Goal: Understand process/instructions

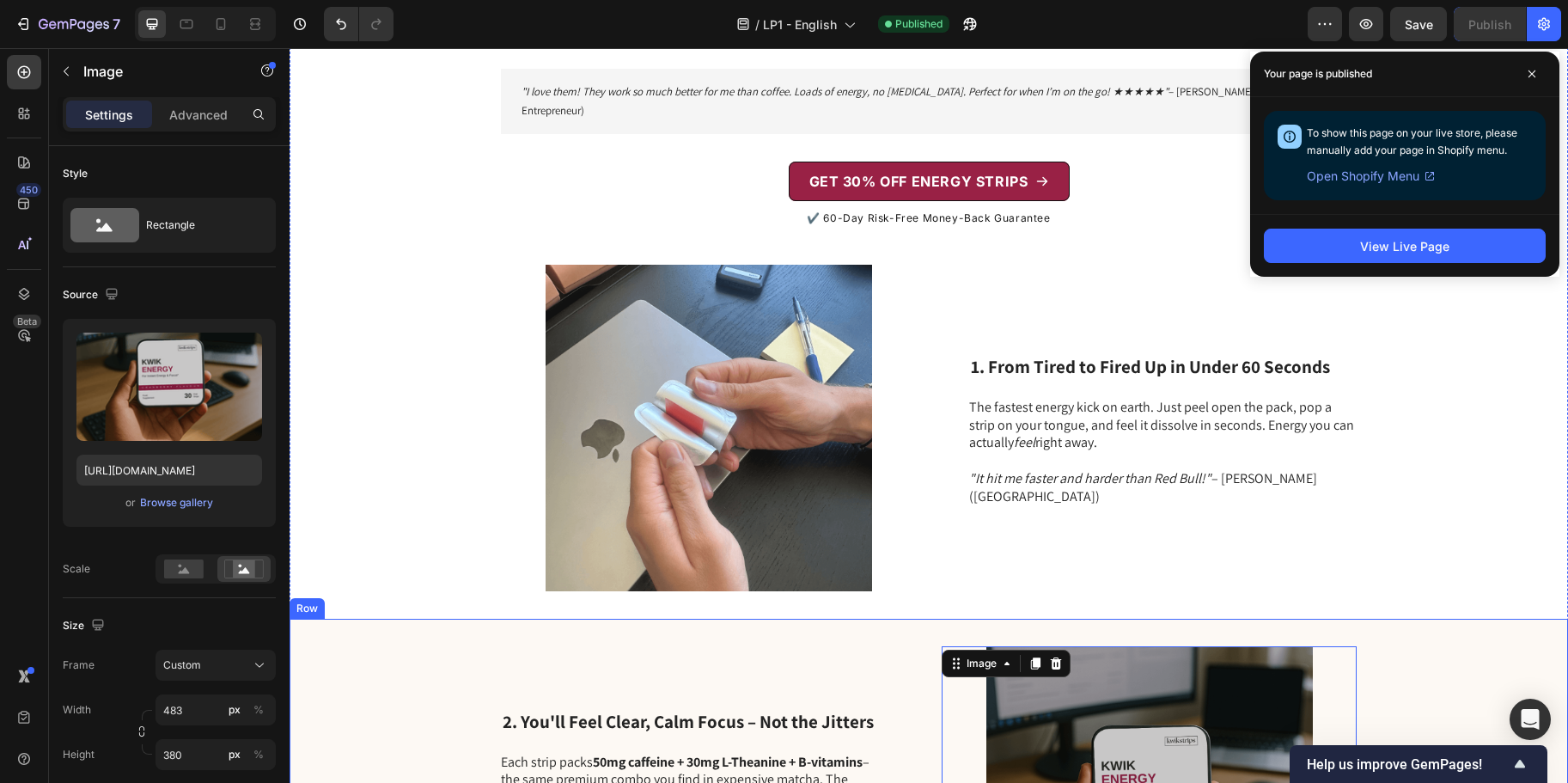
scroll to position [83, 0]
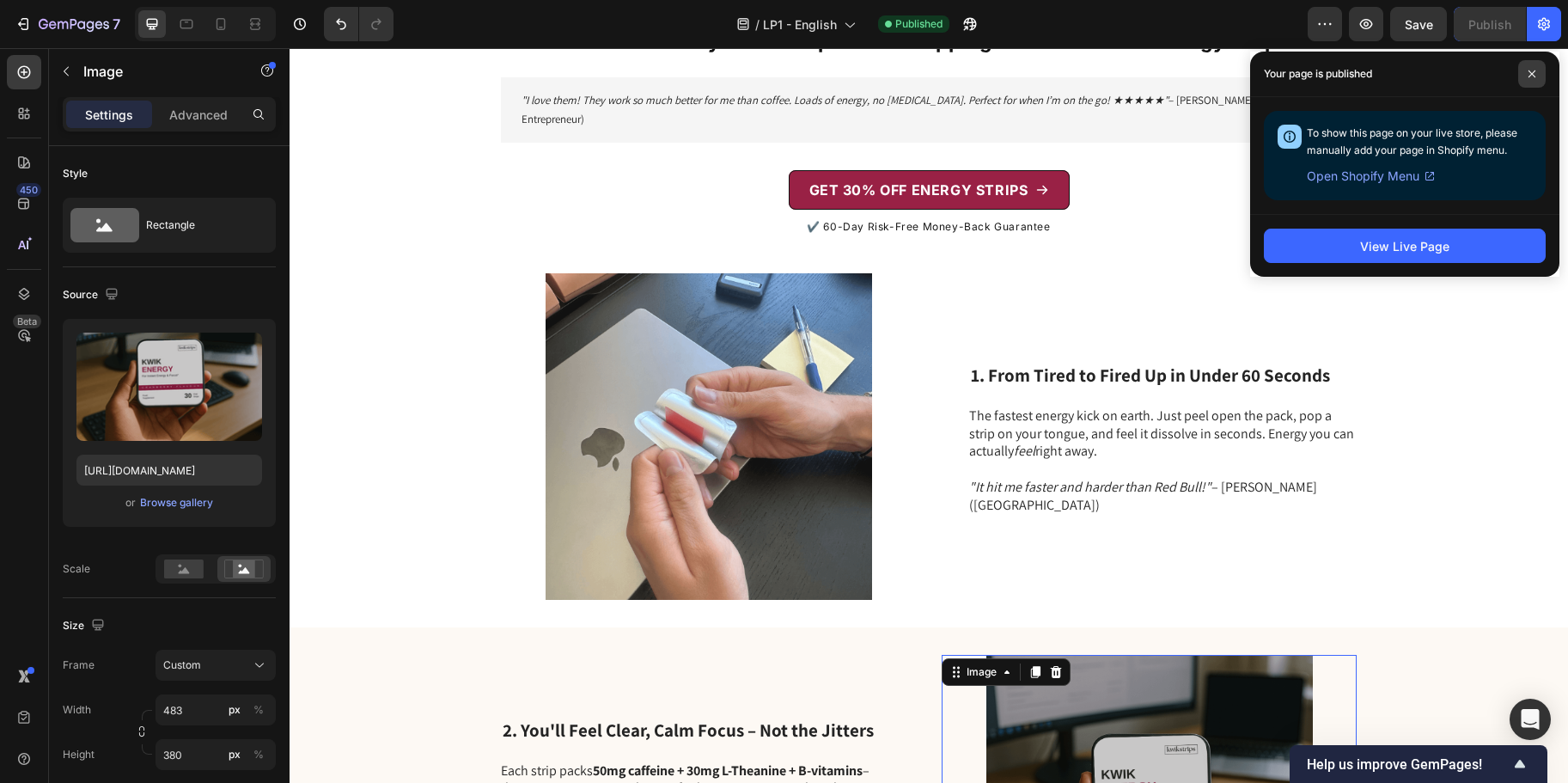
click at [1530, 72] on icon at bounding box center [1531, 73] width 7 height 7
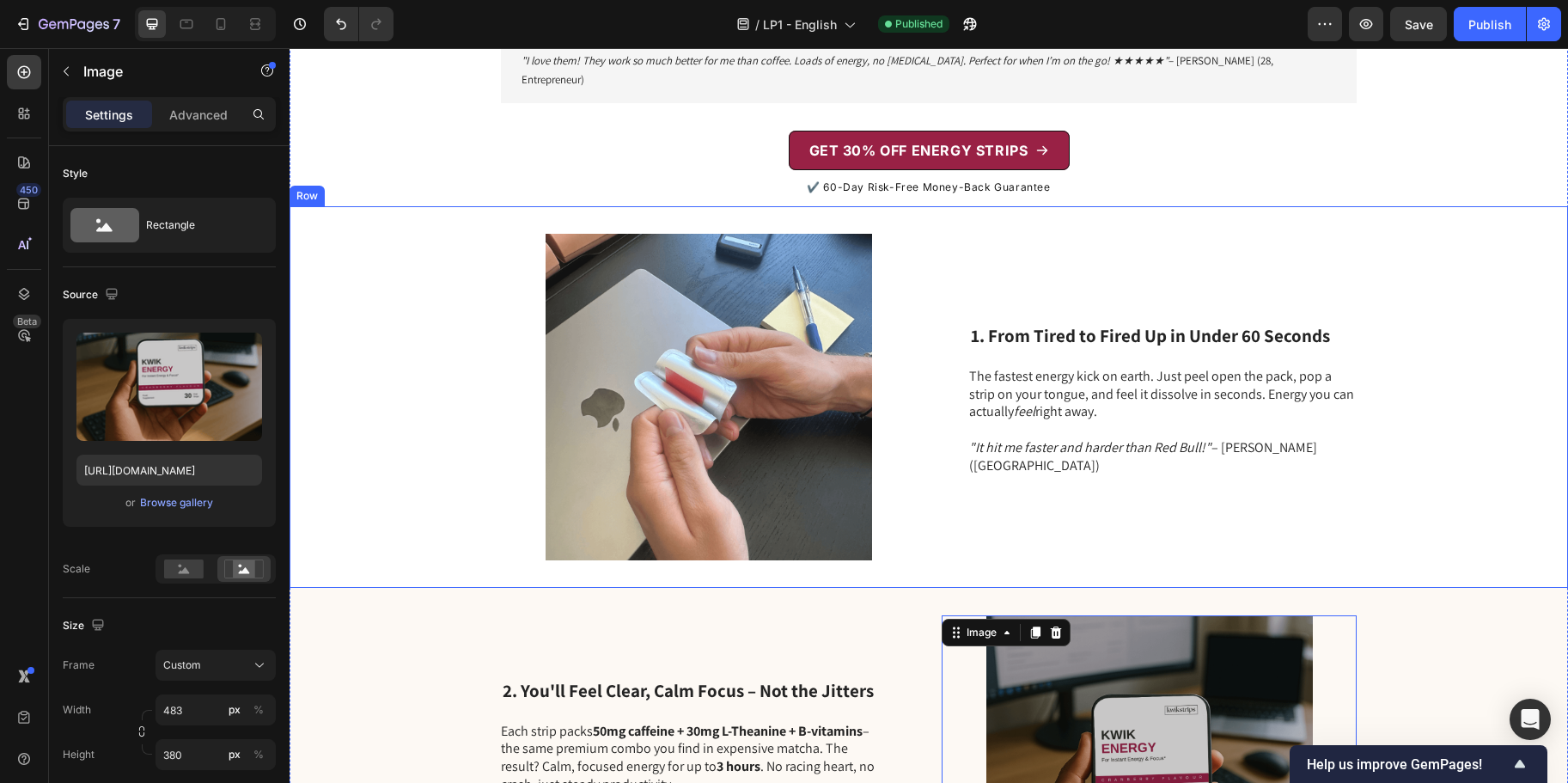
scroll to position [126, 0]
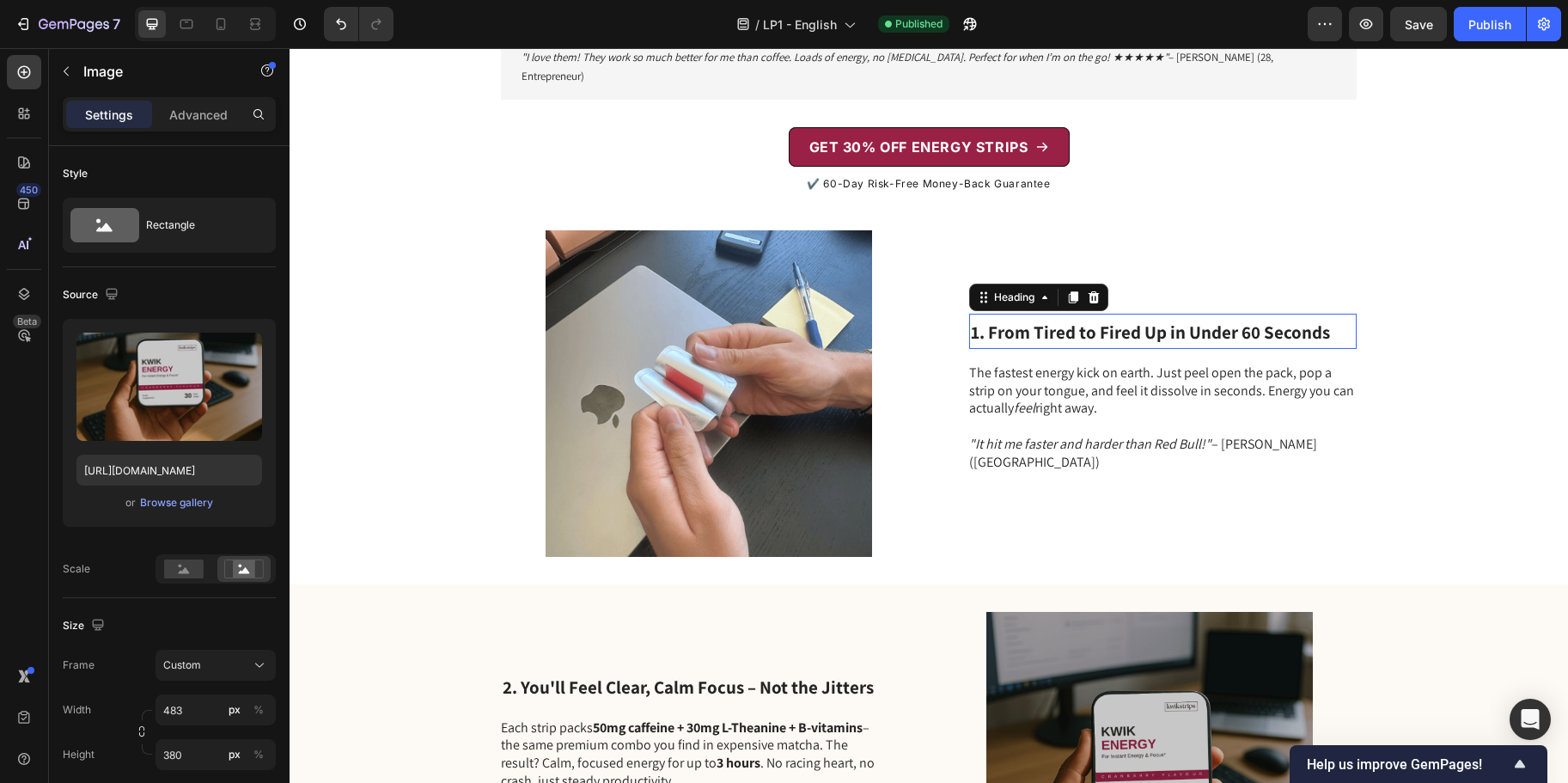
click at [1039, 321] on span "1. From Tired to Fired Up in Under 60 Seconds" at bounding box center [1150, 332] width 359 height 23
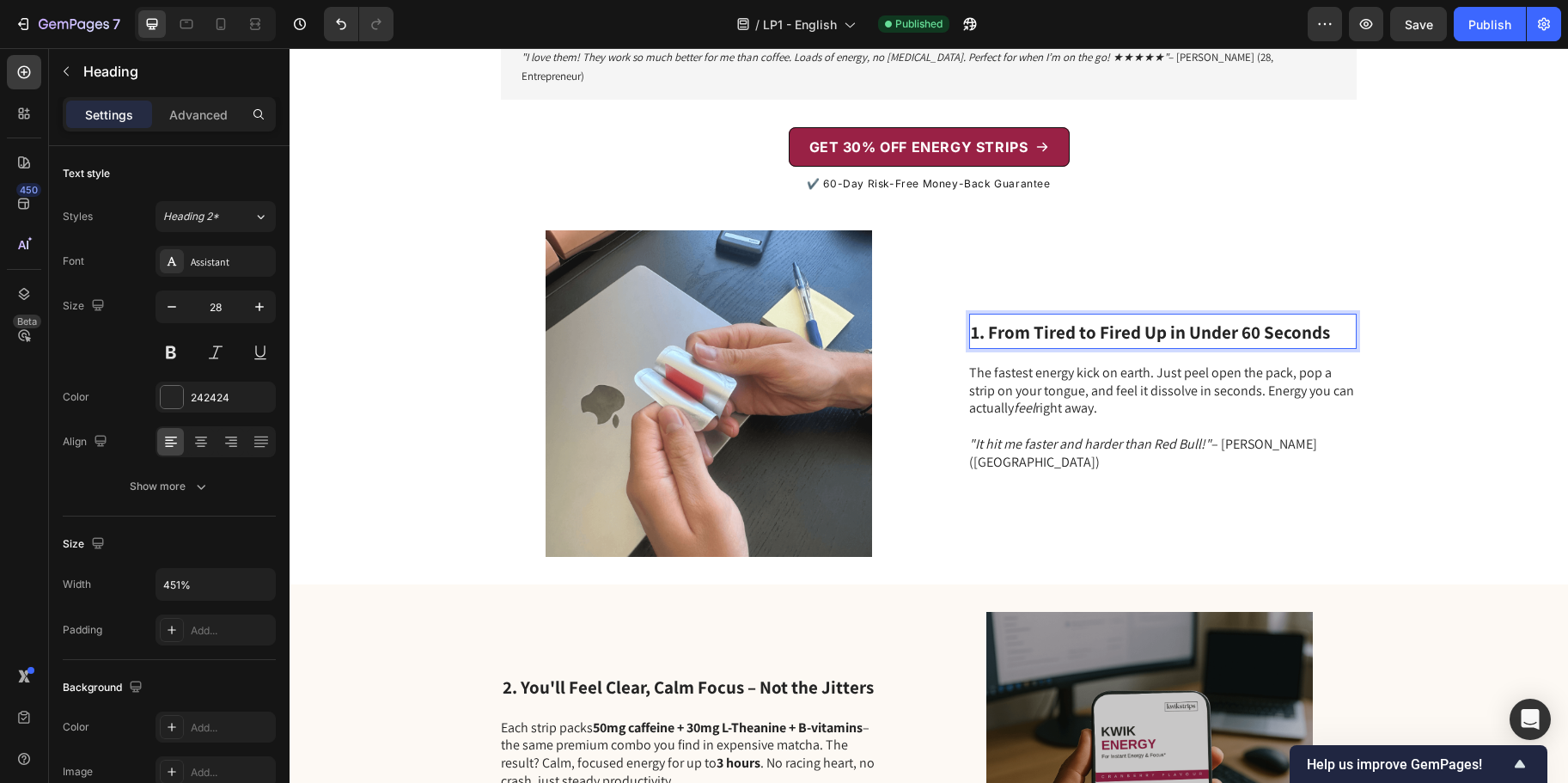
scroll to position [110, 0]
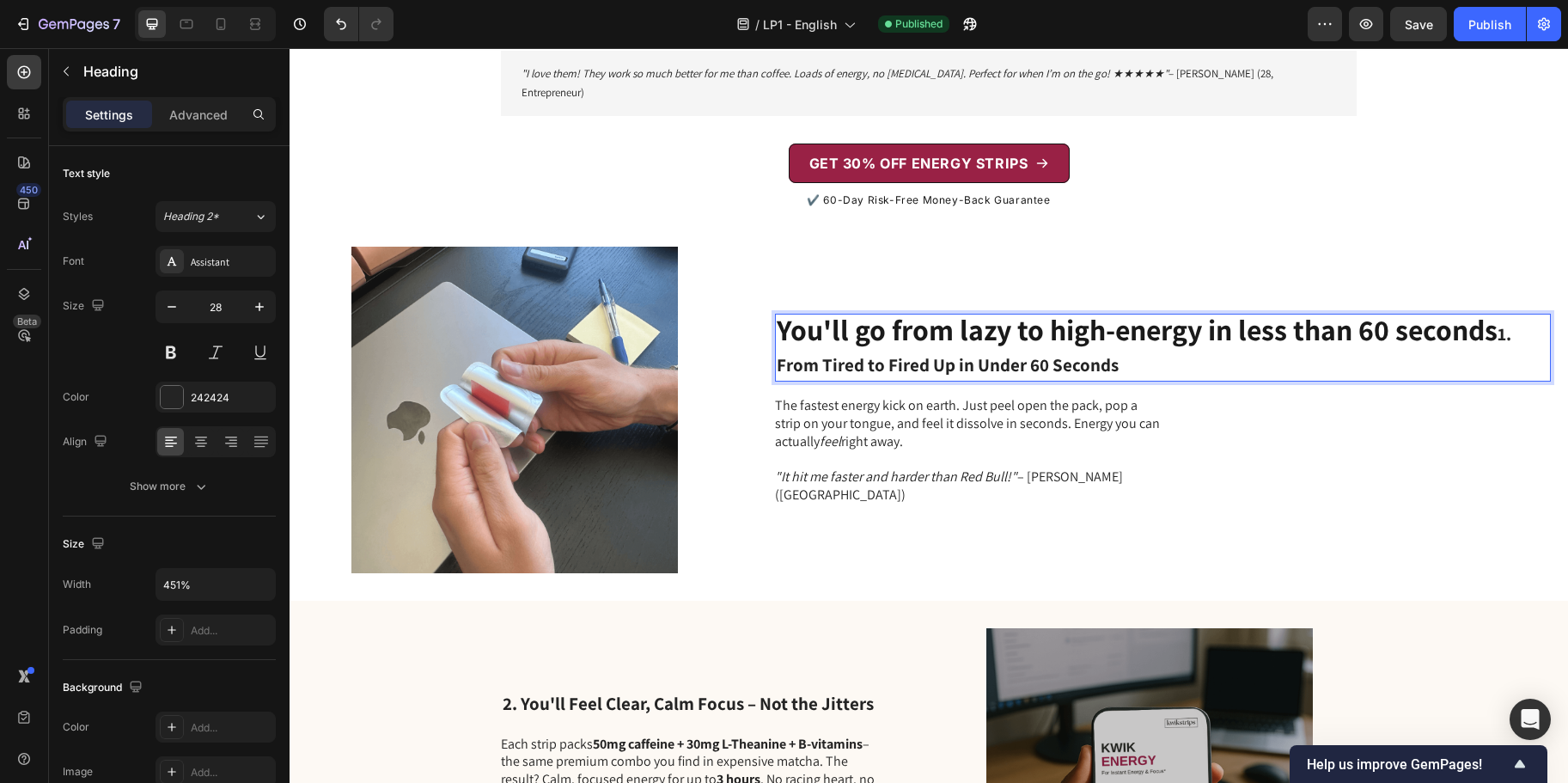
click at [784, 322] on span "You'll go from lazy to high-energy in less than 60 seconds" at bounding box center [1137, 329] width 721 height 39
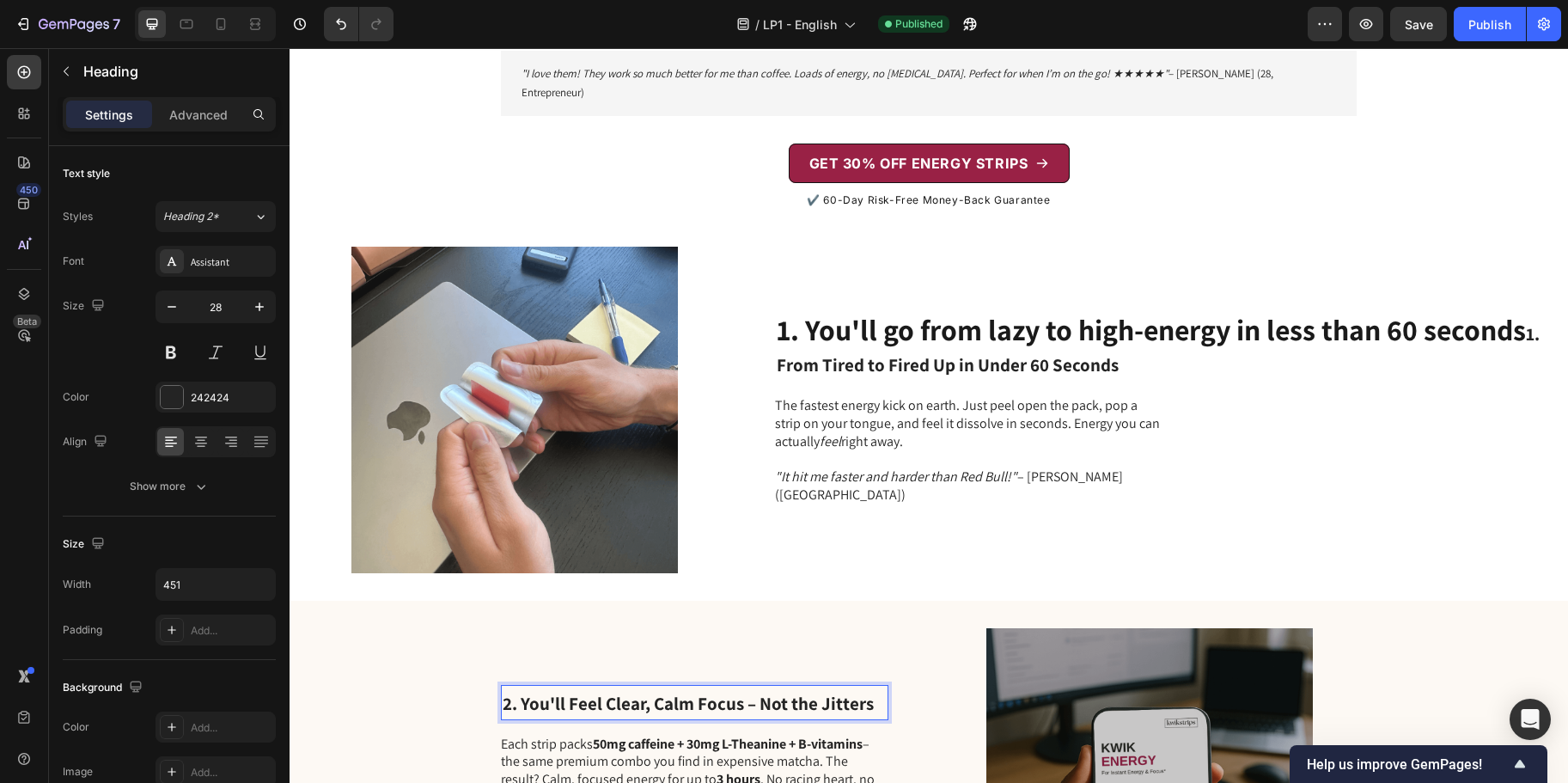
click at [685, 691] on span "2. You'll Feel Clear, Calm Focus – Not the Jitters" at bounding box center [688, 702] width 371 height 23
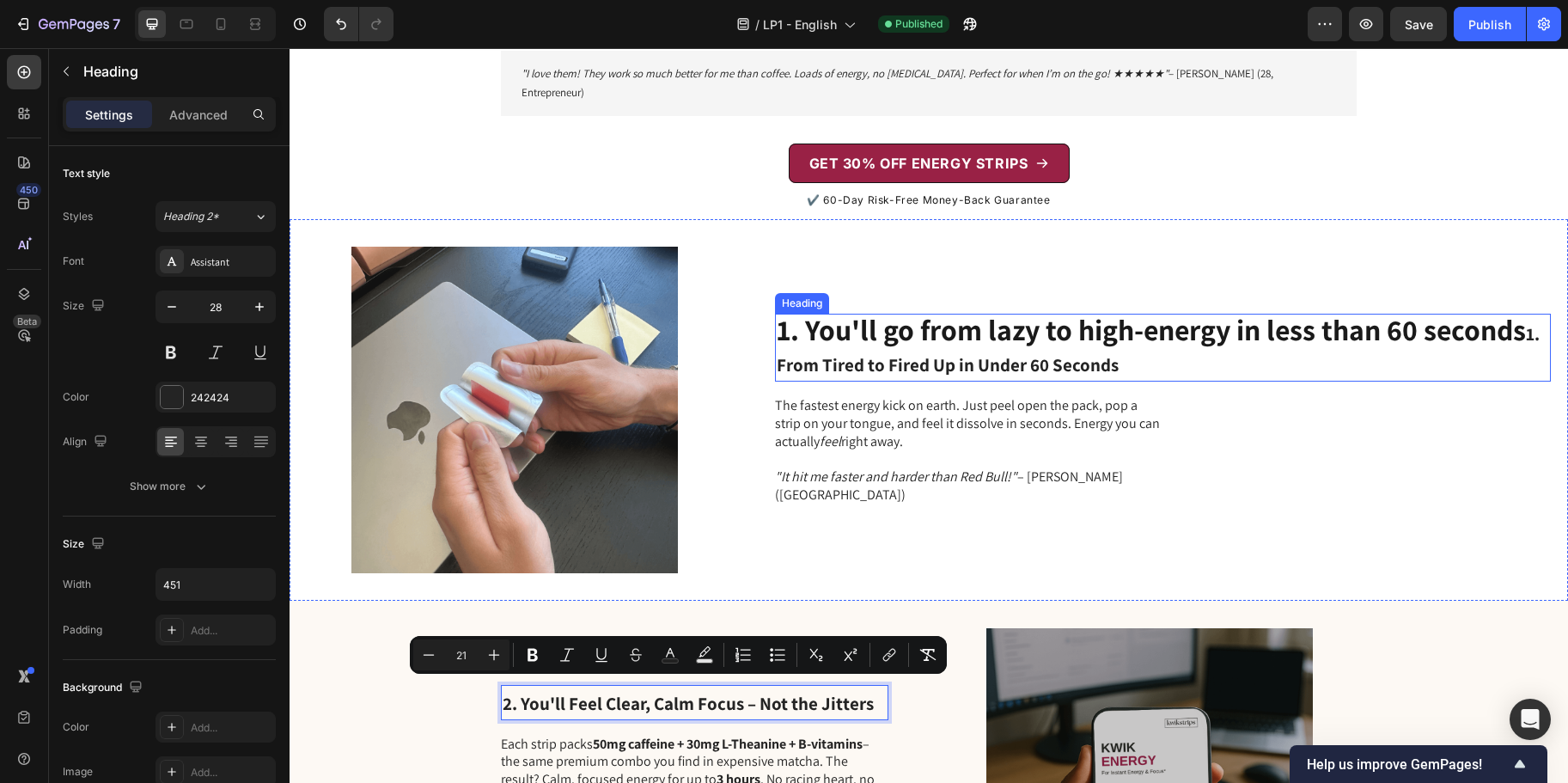
click at [945, 321] on span "1. You'll go from lazy to high-energy in less than 60 seconds" at bounding box center [1151, 329] width 749 height 39
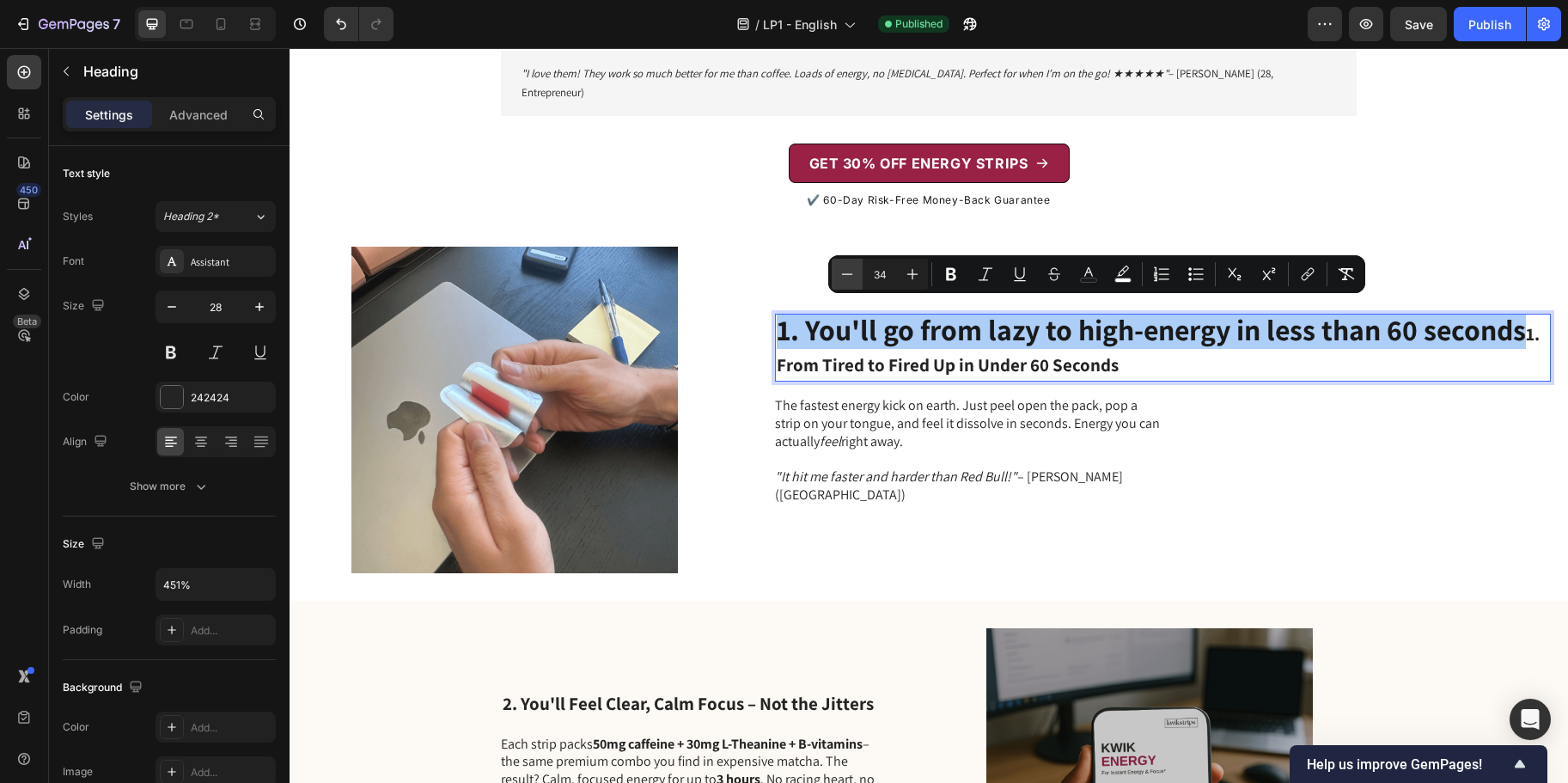
click at [850, 270] on icon "Editor contextual toolbar" at bounding box center [846, 274] width 17 height 17
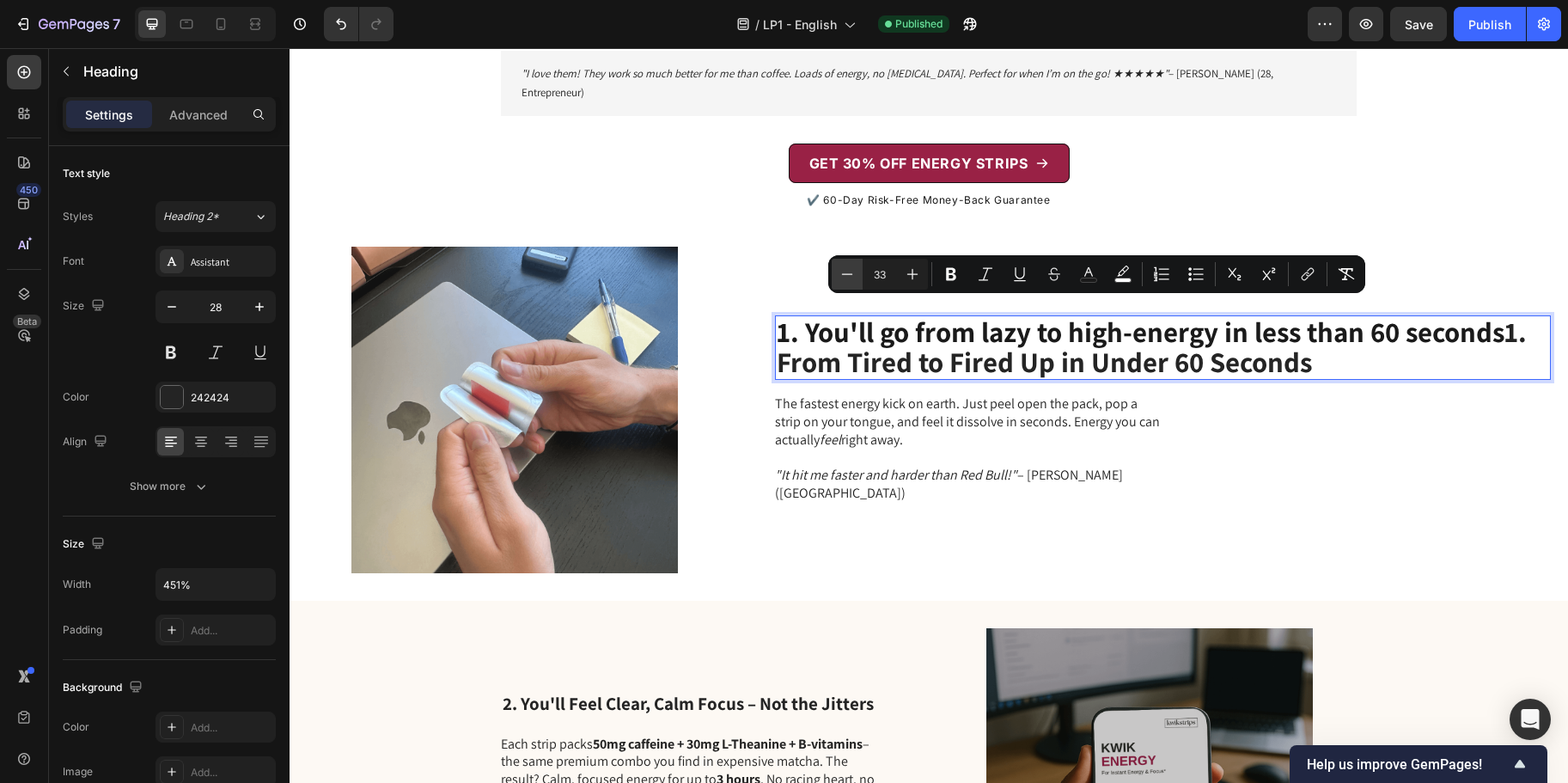
click at [850, 270] on icon "Editor contextual toolbar" at bounding box center [846, 274] width 17 height 17
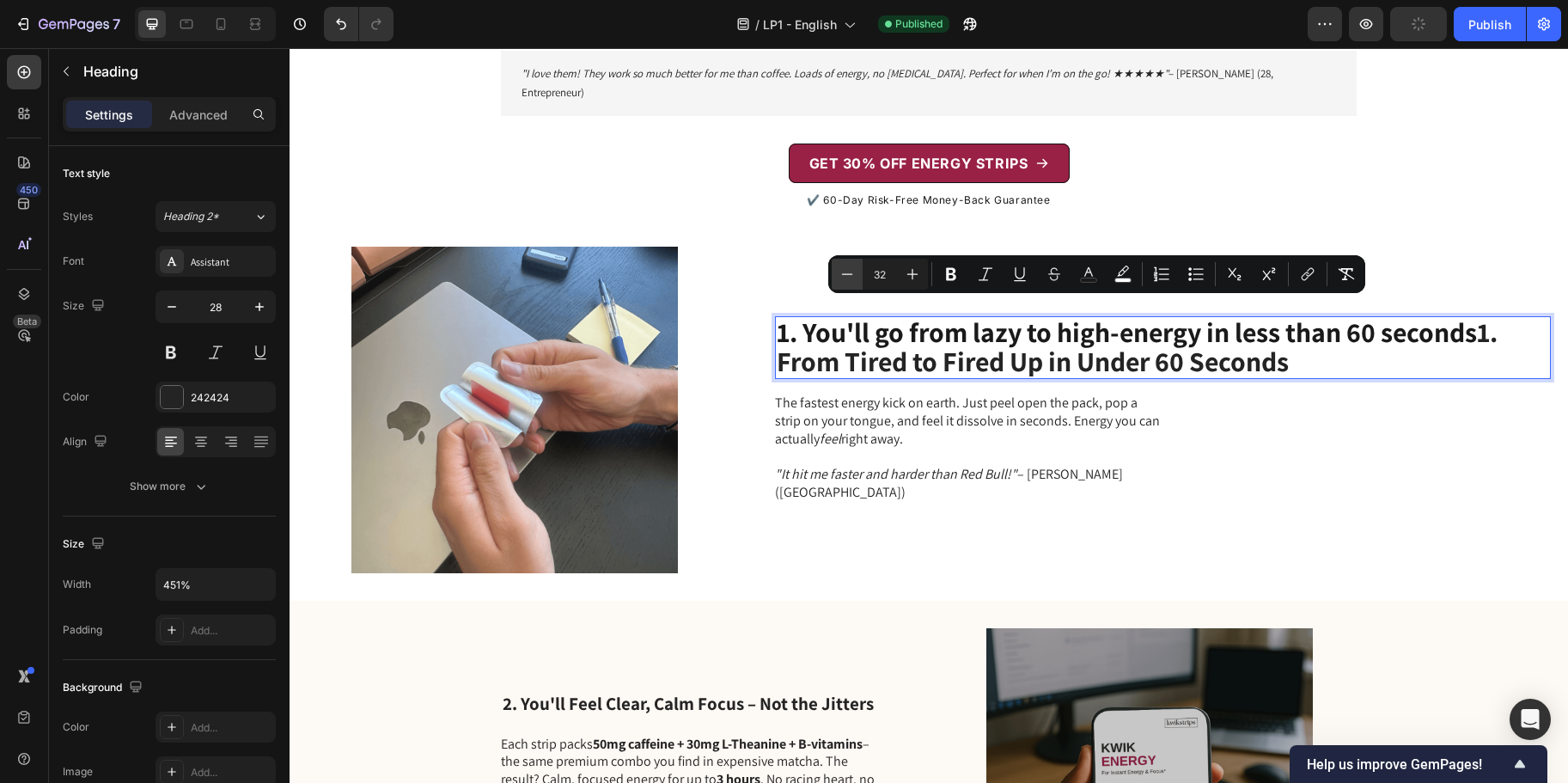
click at [850, 270] on icon "Editor contextual toolbar" at bounding box center [846, 274] width 17 height 17
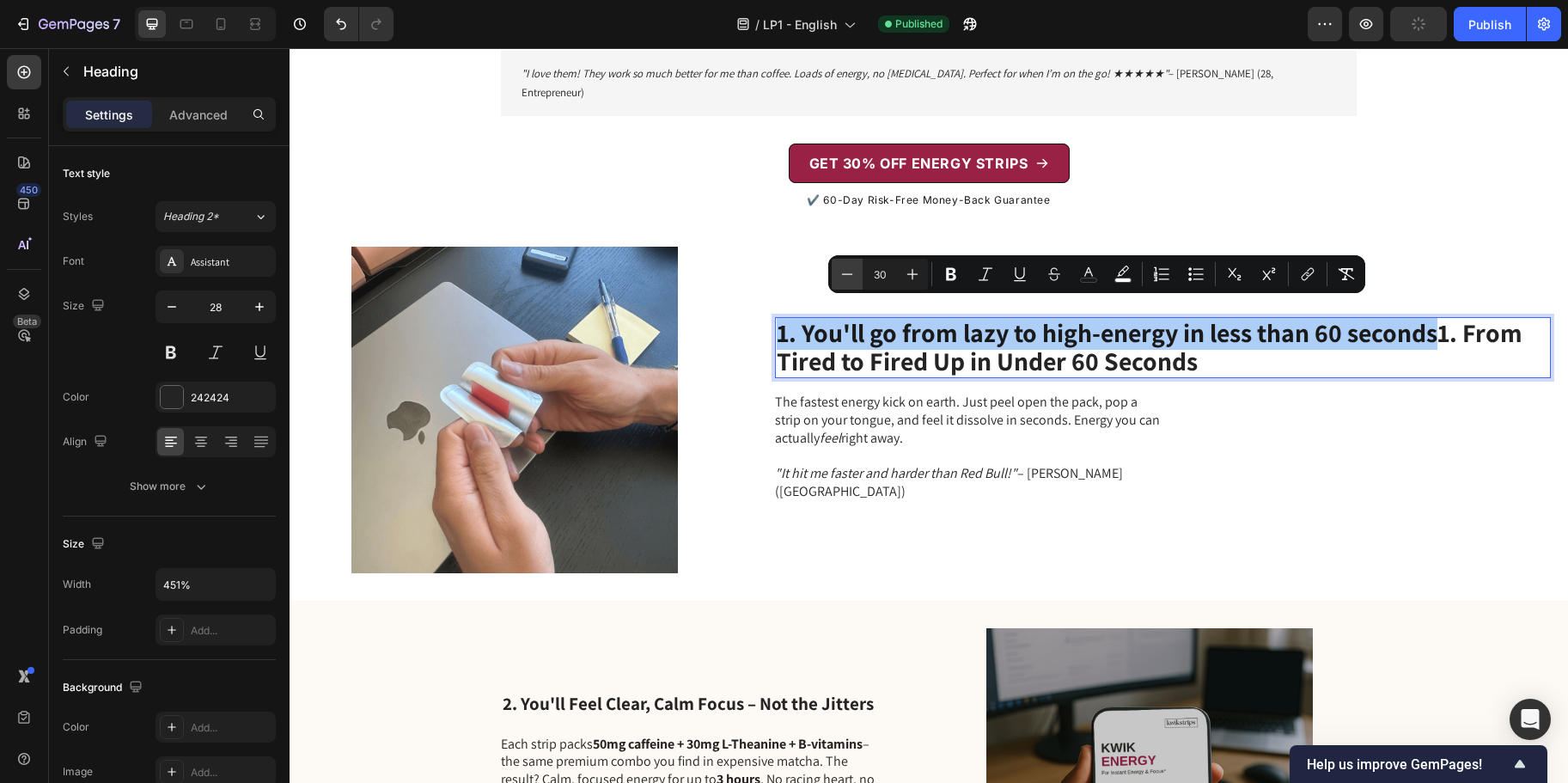
click at [850, 270] on icon "Editor contextual toolbar" at bounding box center [846, 274] width 17 height 17
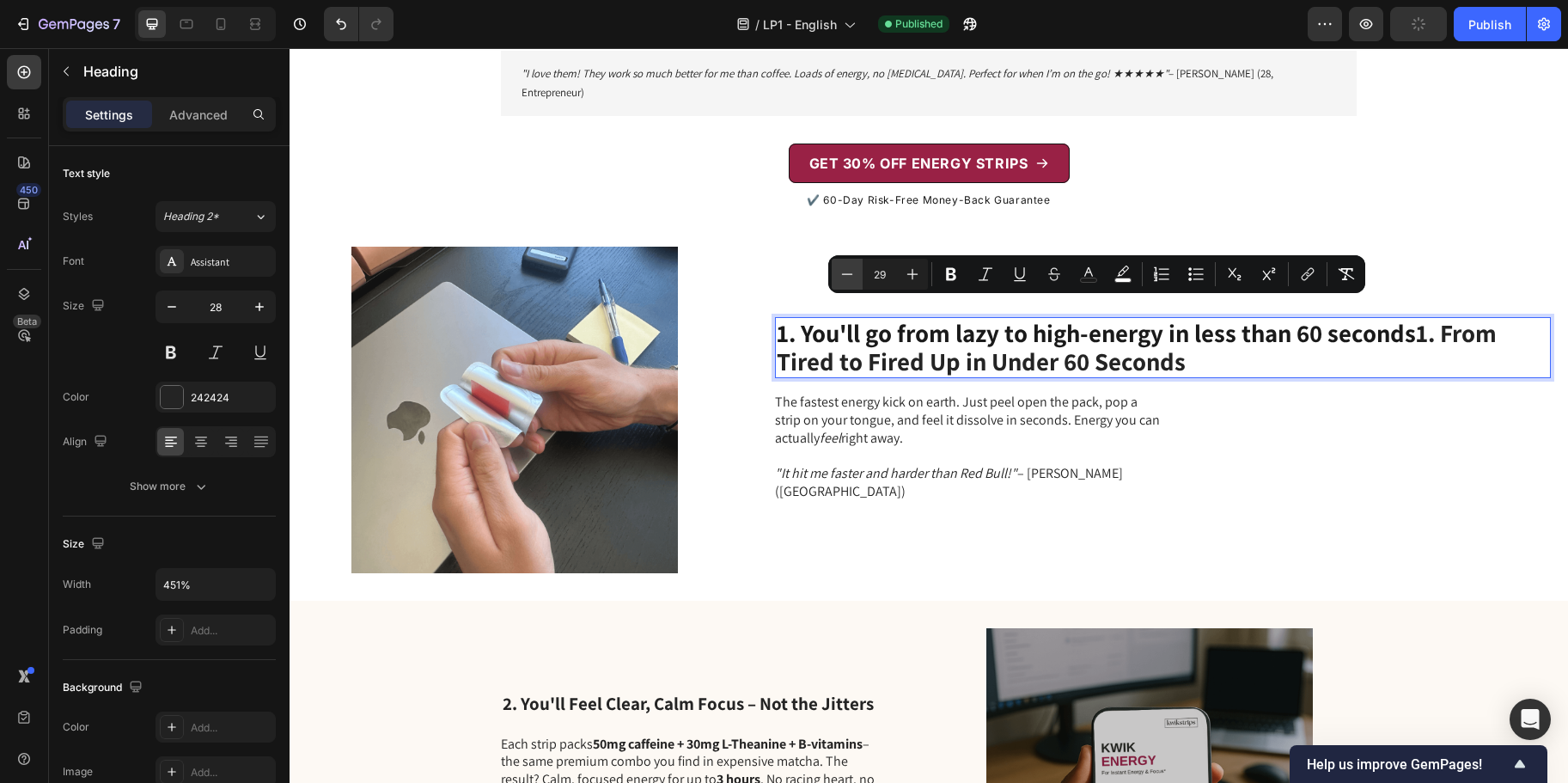
click at [850, 270] on icon "Editor contextual toolbar" at bounding box center [846, 274] width 17 height 17
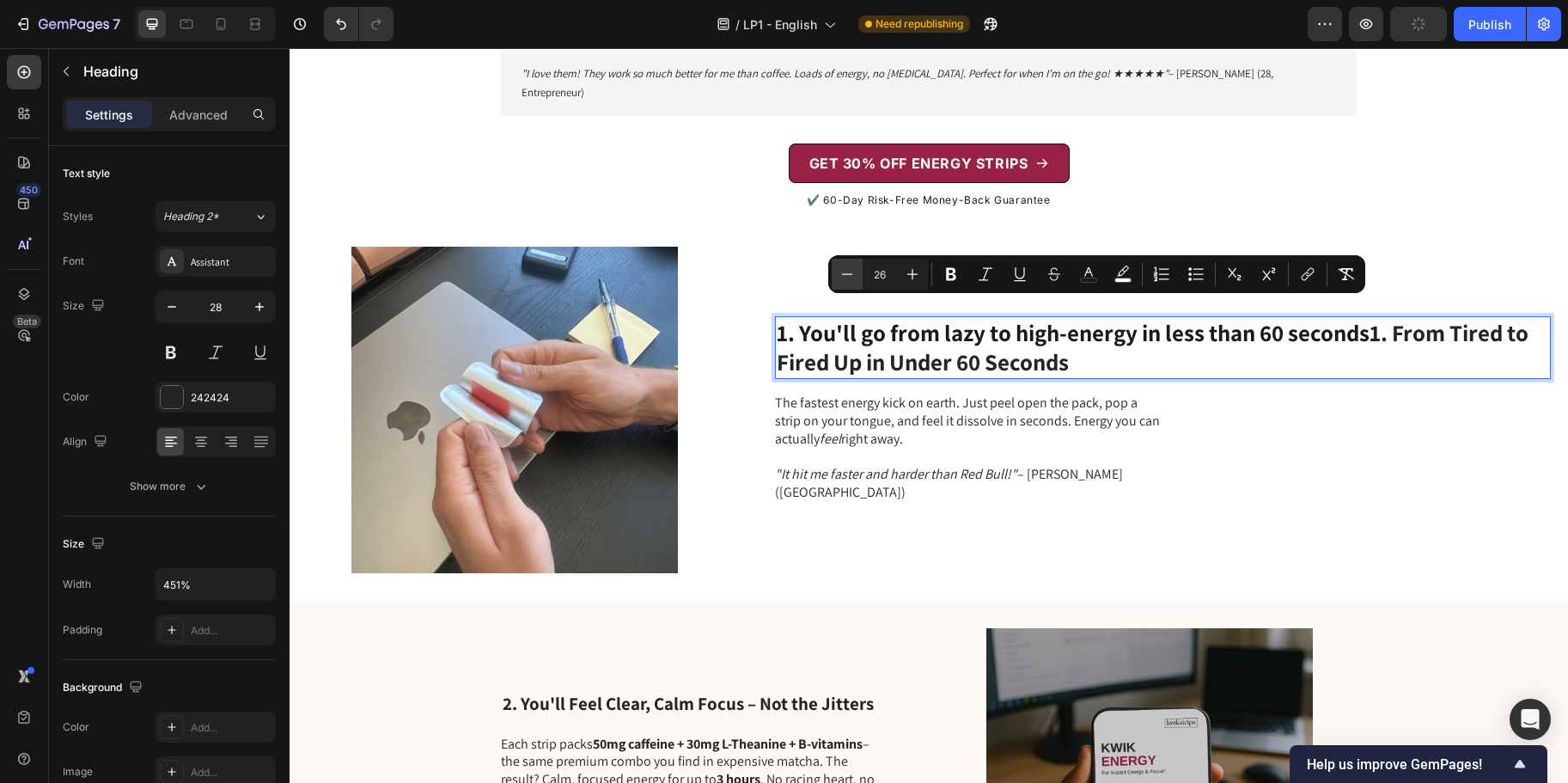
click at [850, 270] on icon "Editor contextual toolbar" at bounding box center [846, 274] width 17 height 17
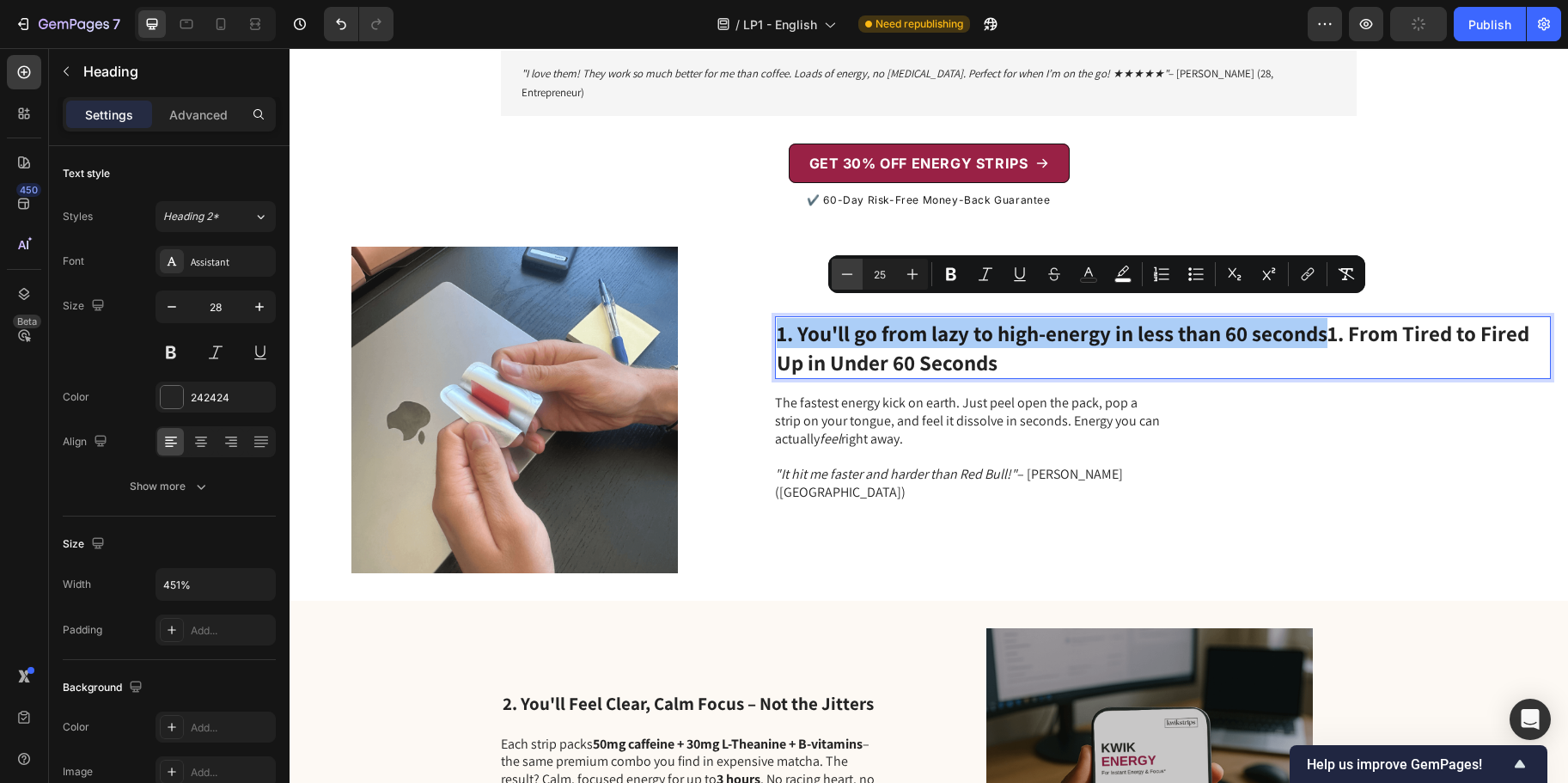
click at [850, 270] on icon "Editor contextual toolbar" at bounding box center [846, 274] width 17 height 17
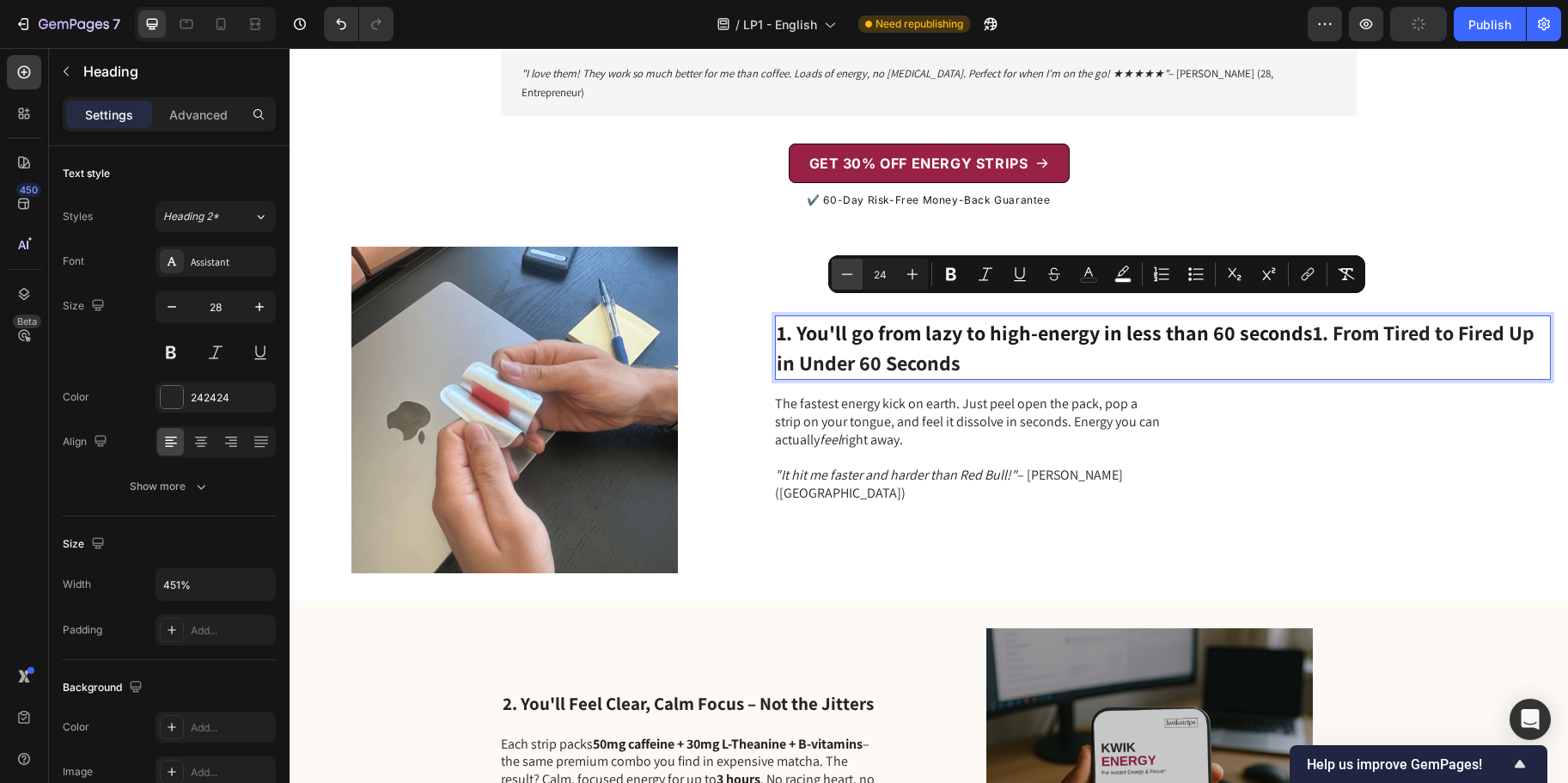
click at [850, 270] on icon "Editor contextual toolbar" at bounding box center [846, 274] width 17 height 17
type input "21"
click at [1233, 353] on p "1. You'll go from lazy to high-energy in less than 60 seconds 1. From Tired to …" at bounding box center [1163, 348] width 772 height 63
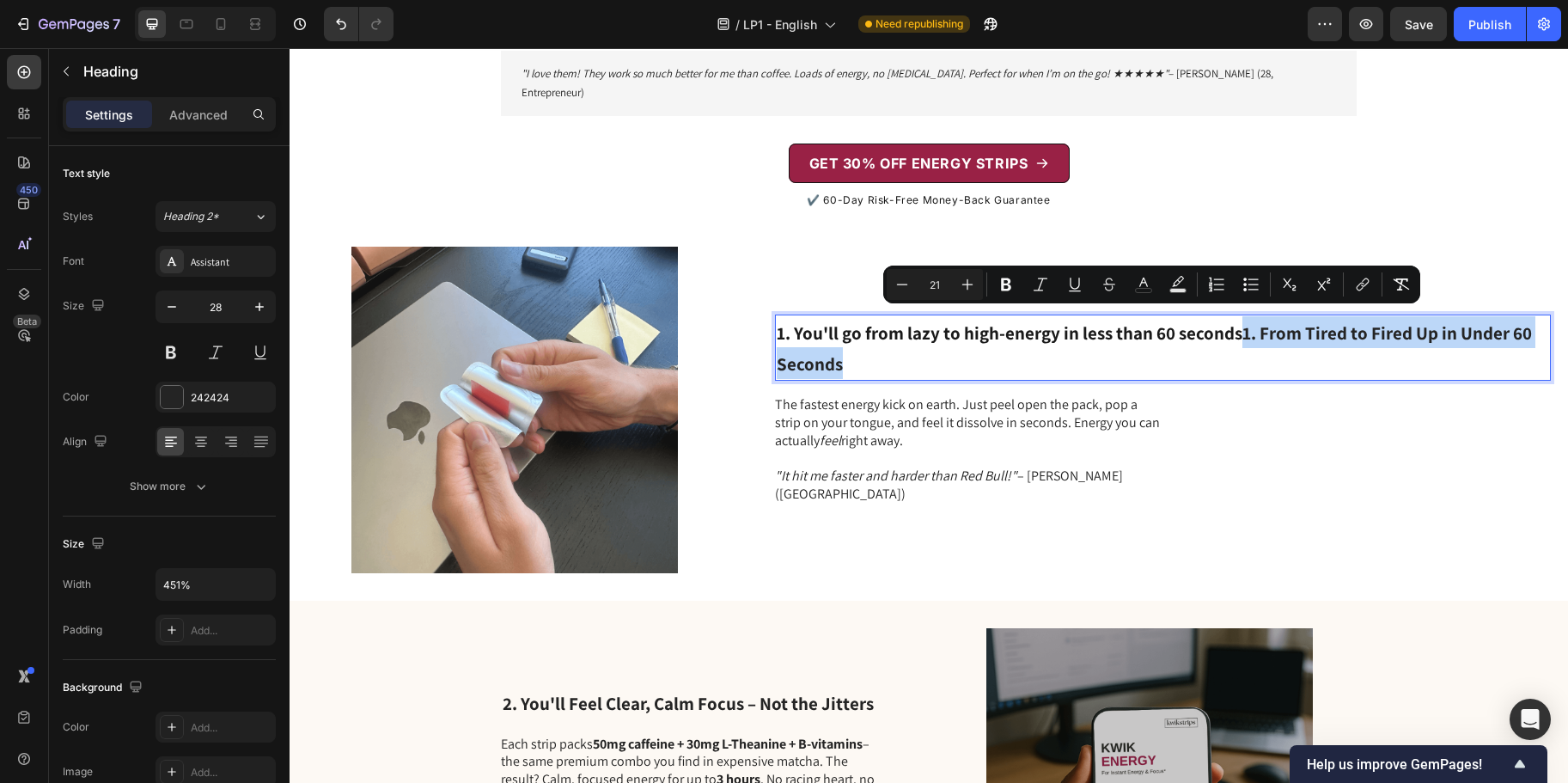
drag, startPoint x: 1241, startPoint y: 325, endPoint x: 1303, endPoint y: 363, distance: 72.7
click at [1303, 363] on p "1. You'll go from lazy to high-energy in less than 60 seconds 1. From Tired to …" at bounding box center [1163, 348] width 772 height 63
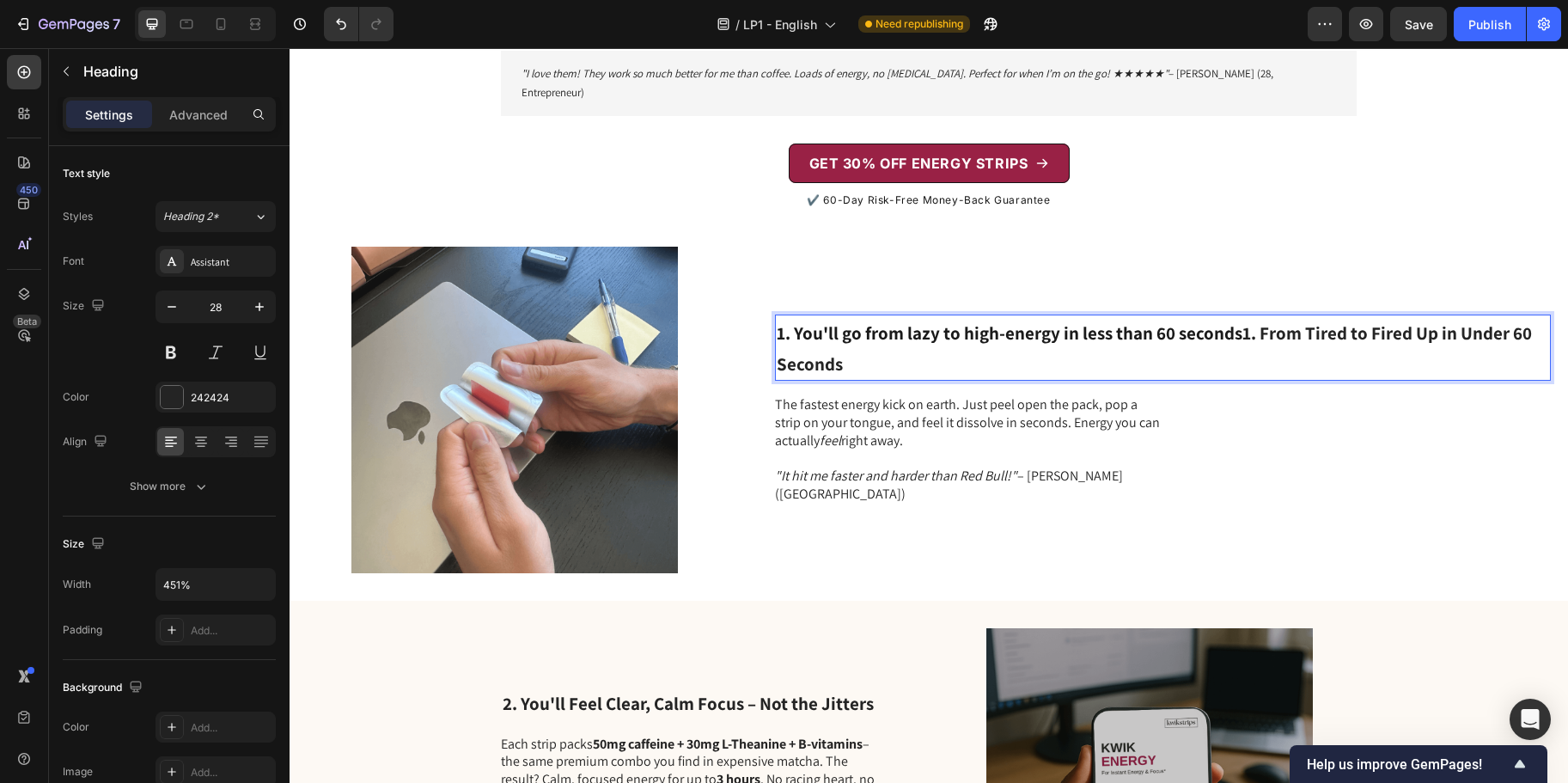
scroll to position [126, 0]
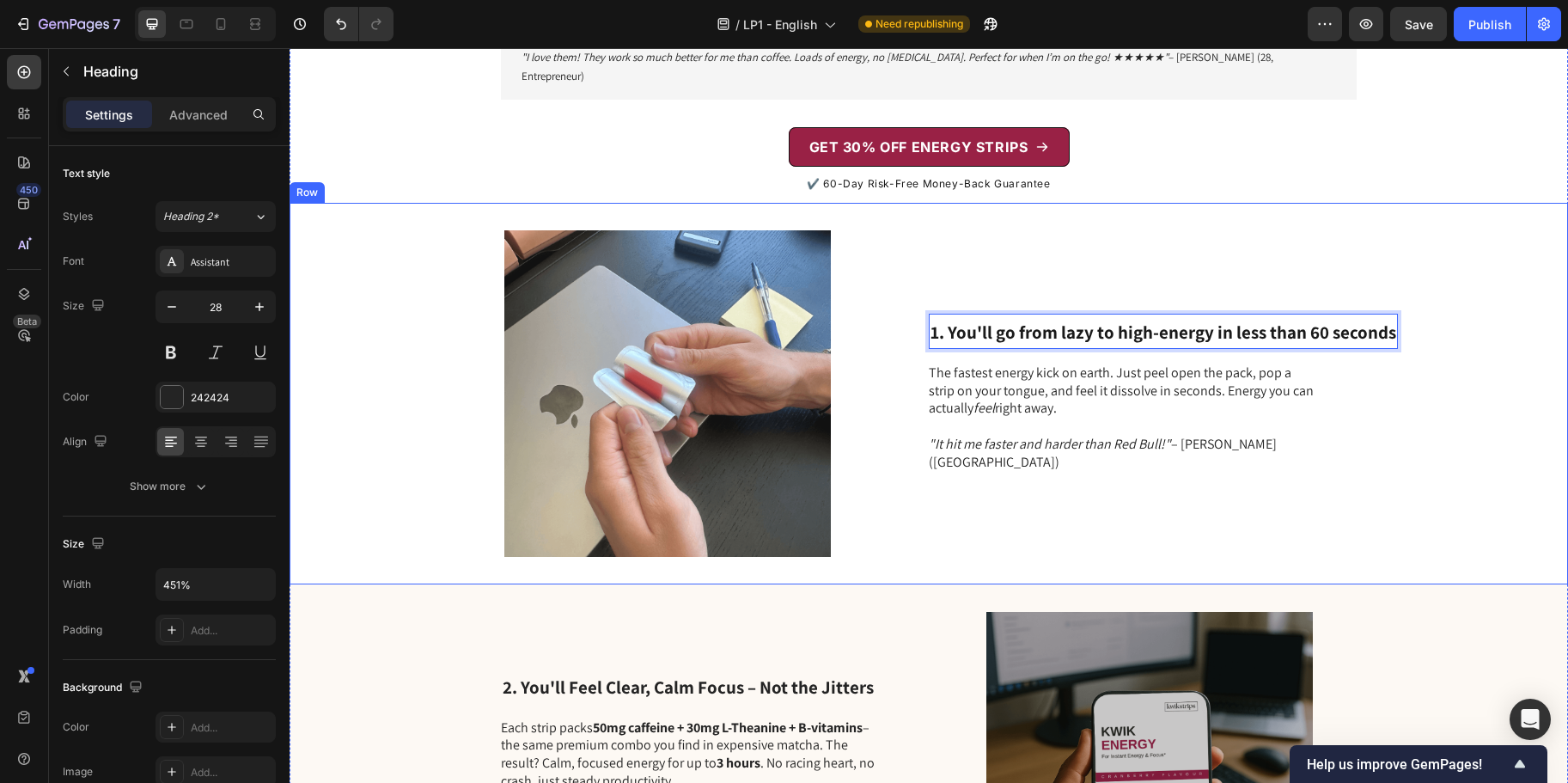
click at [1478, 409] on div "Image 1. You'll go from lazy to high-energy in less than 60 seconds Heading 16 …" at bounding box center [928, 393] width 1279 height 381
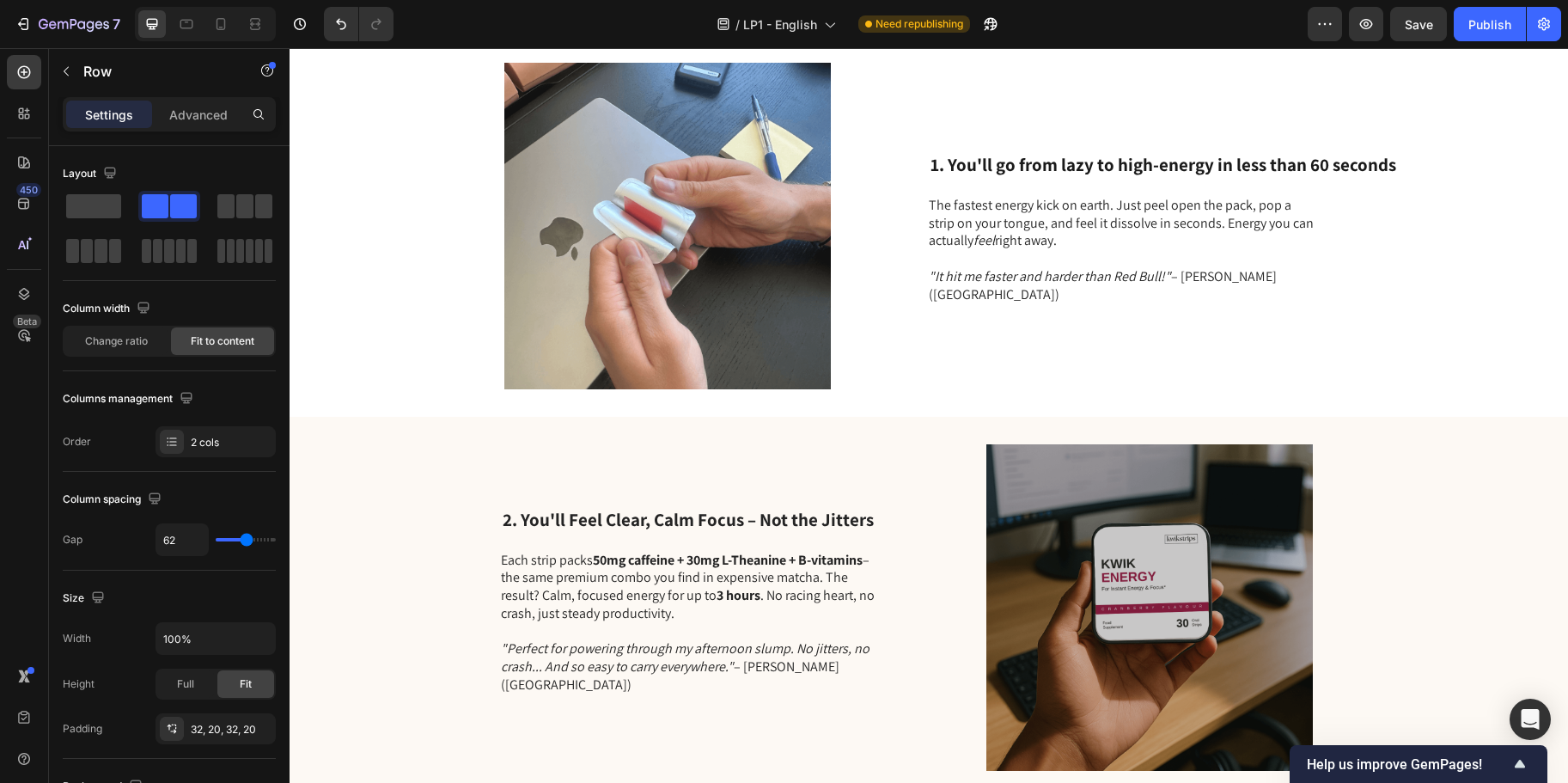
scroll to position [273, 0]
